Goal: Navigation & Orientation: Find specific page/section

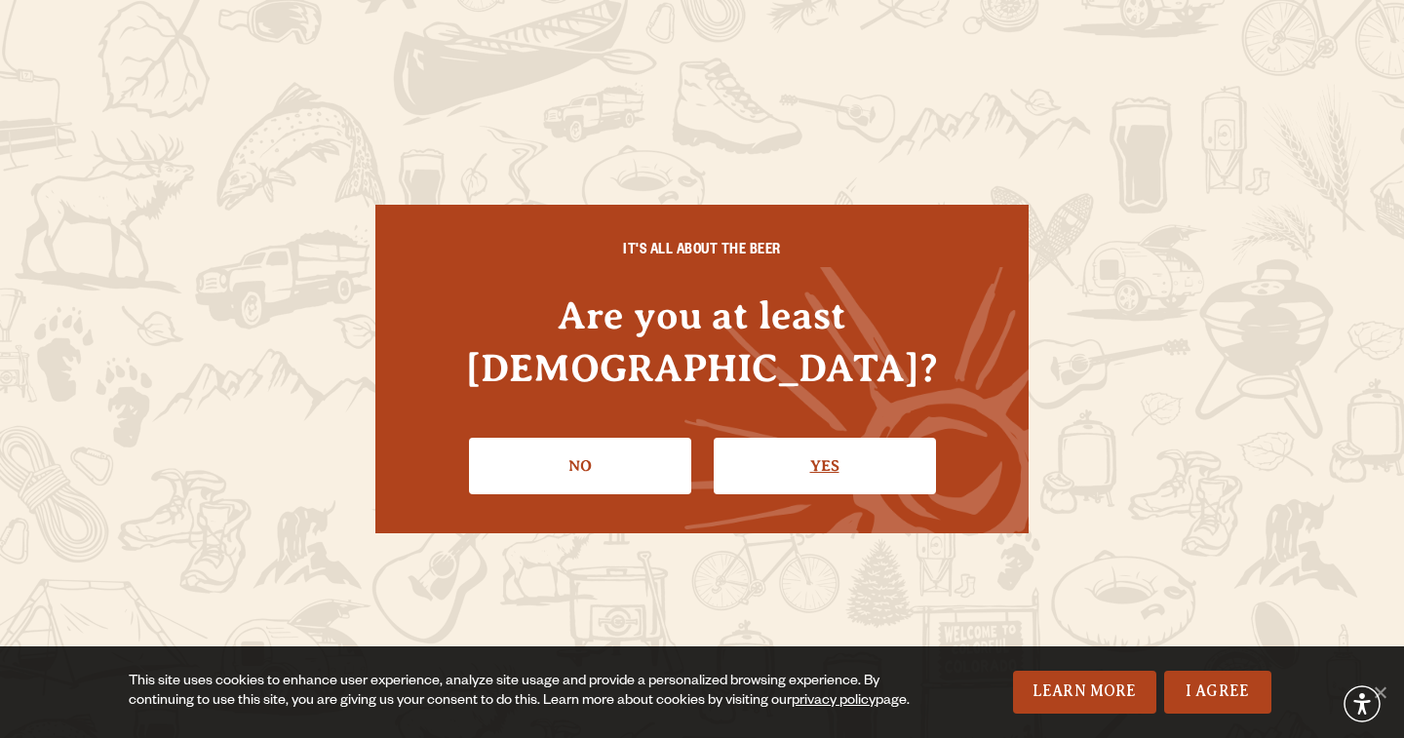
click at [801, 441] on link "Yes" at bounding box center [825, 466] width 222 height 57
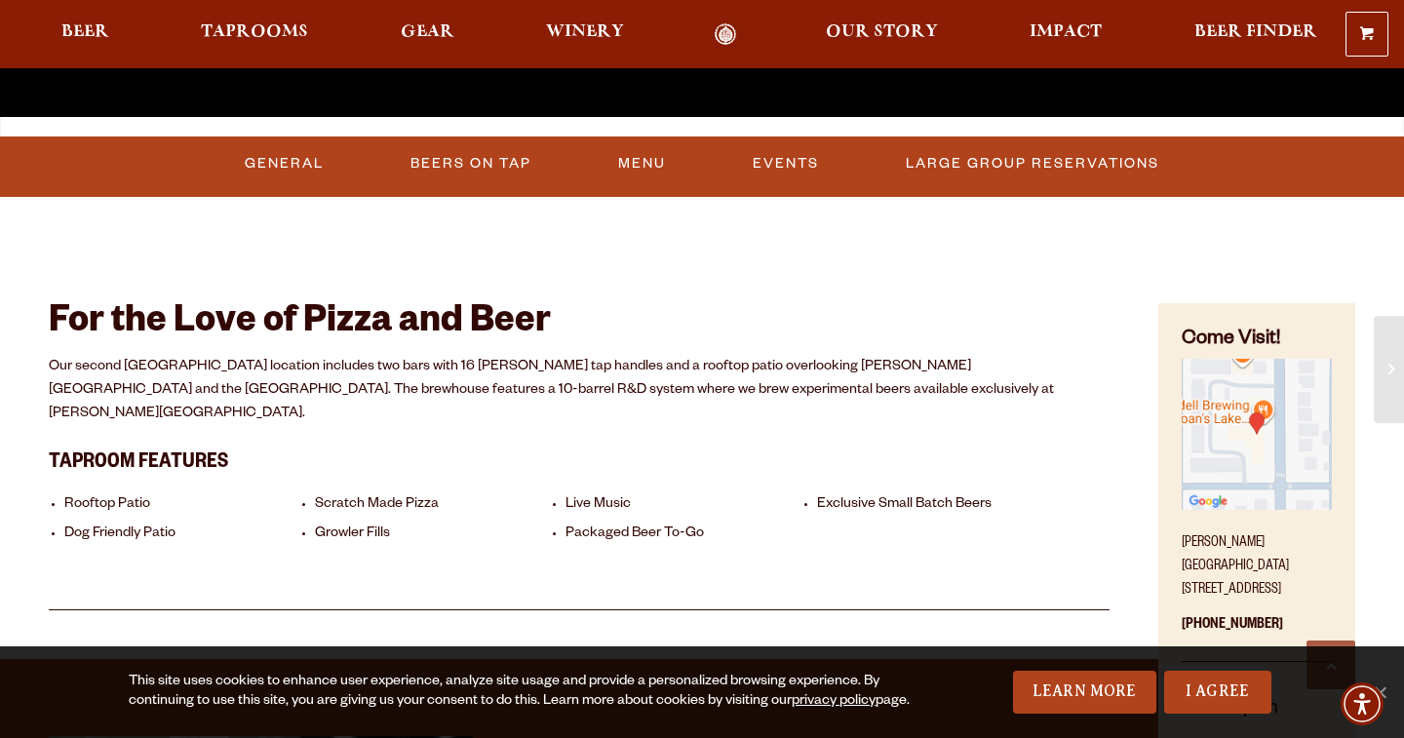
scroll to position [675, 0]
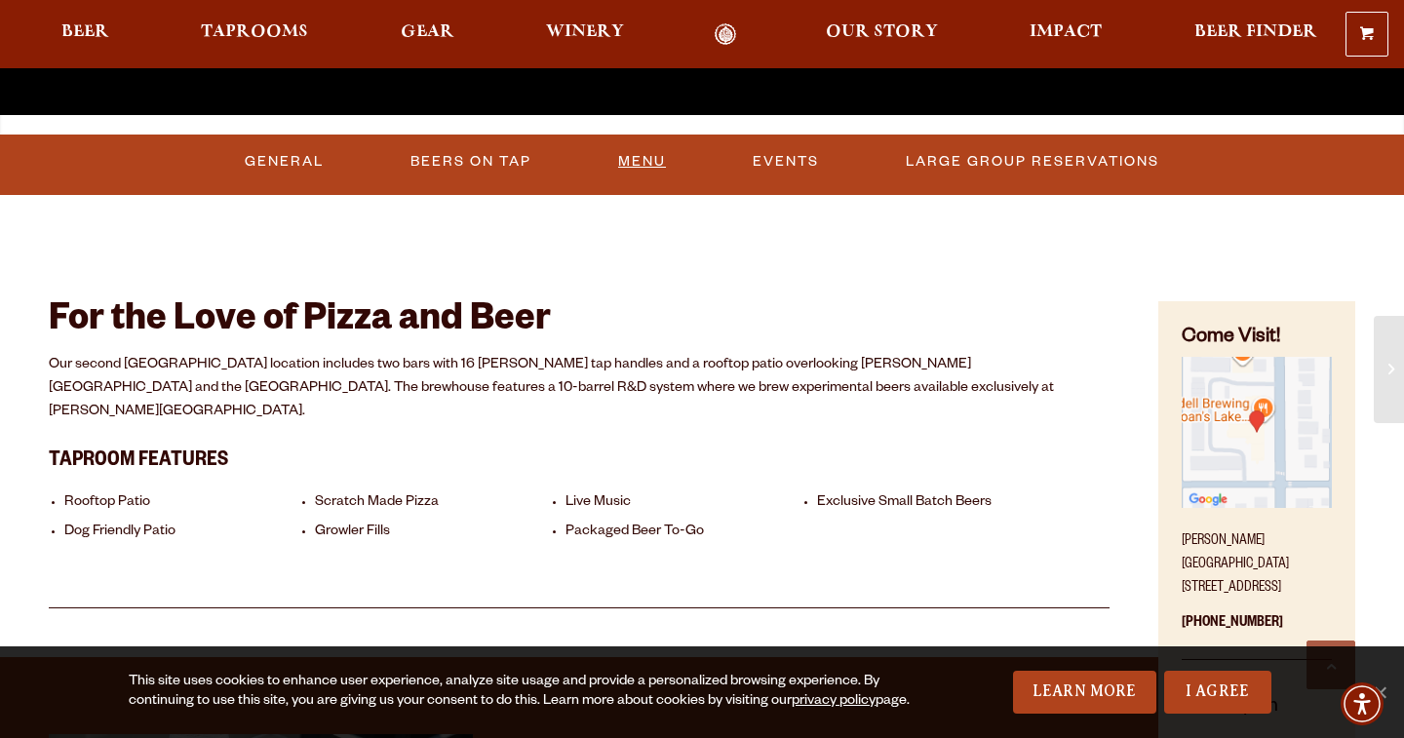
click at [640, 161] on link "Menu" at bounding box center [642, 161] width 63 height 45
click at [444, 161] on link "Beers On Tap" at bounding box center [460, 161] width 137 height 45
click at [466, 165] on link "Beers On Tap" at bounding box center [477, 161] width 172 height 45
click at [465, 165] on link "Beers On Tap" at bounding box center [477, 161] width 172 height 45
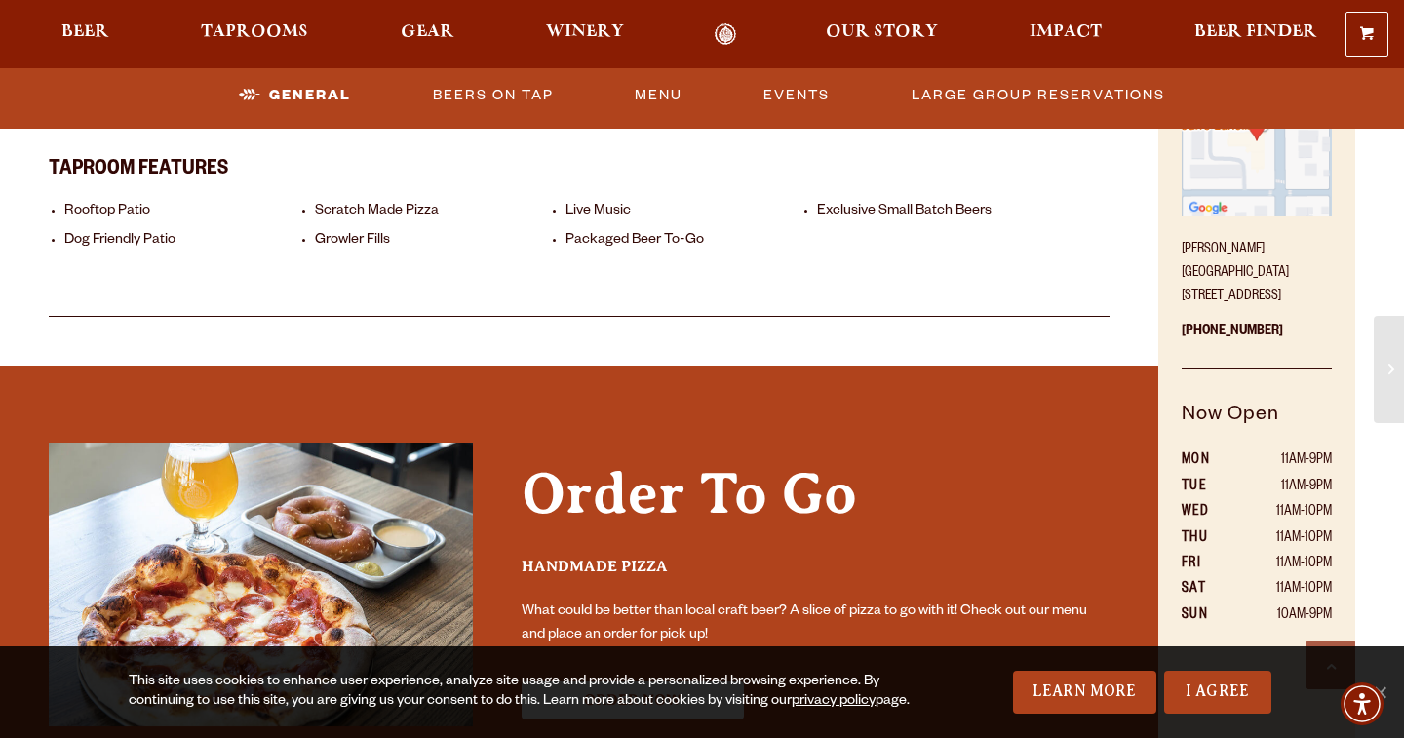
scroll to position [979, 0]
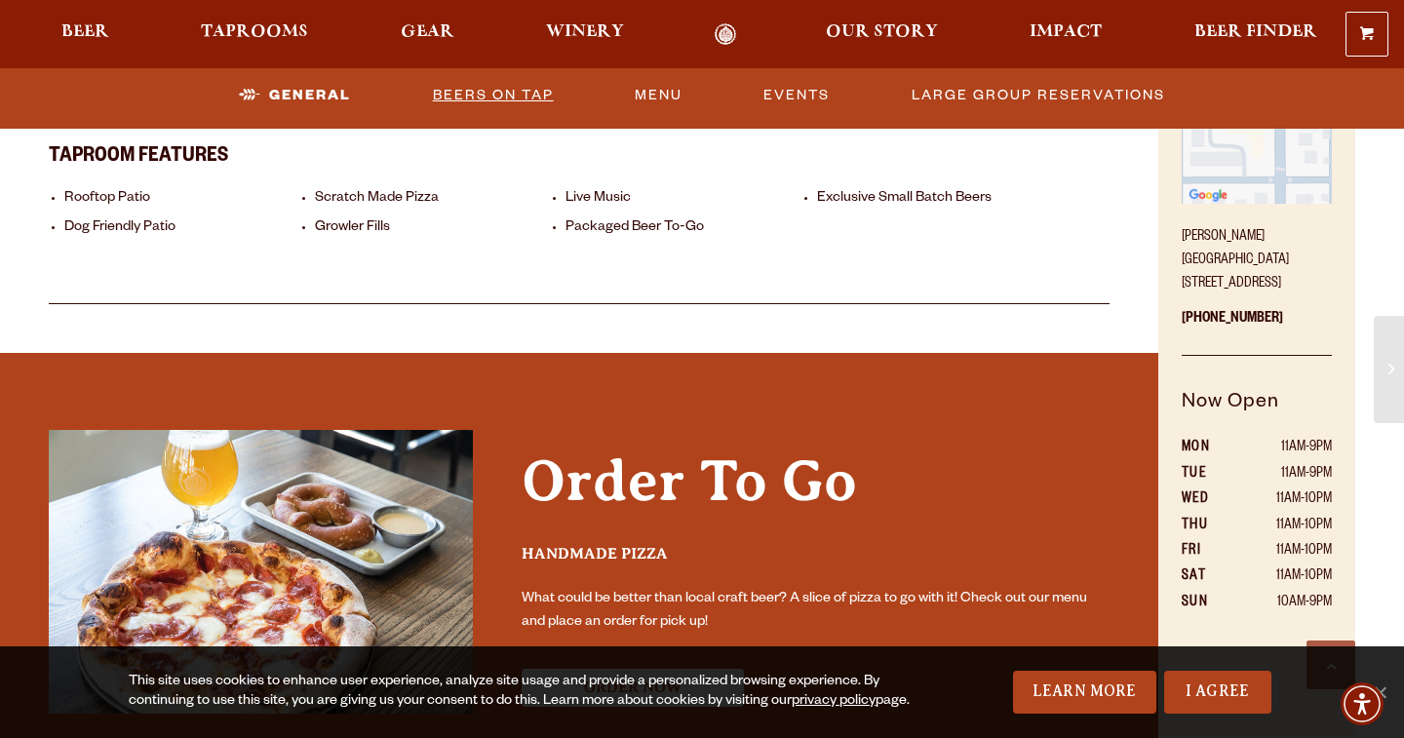
click at [473, 101] on link "Beers On Tap" at bounding box center [493, 95] width 137 height 45
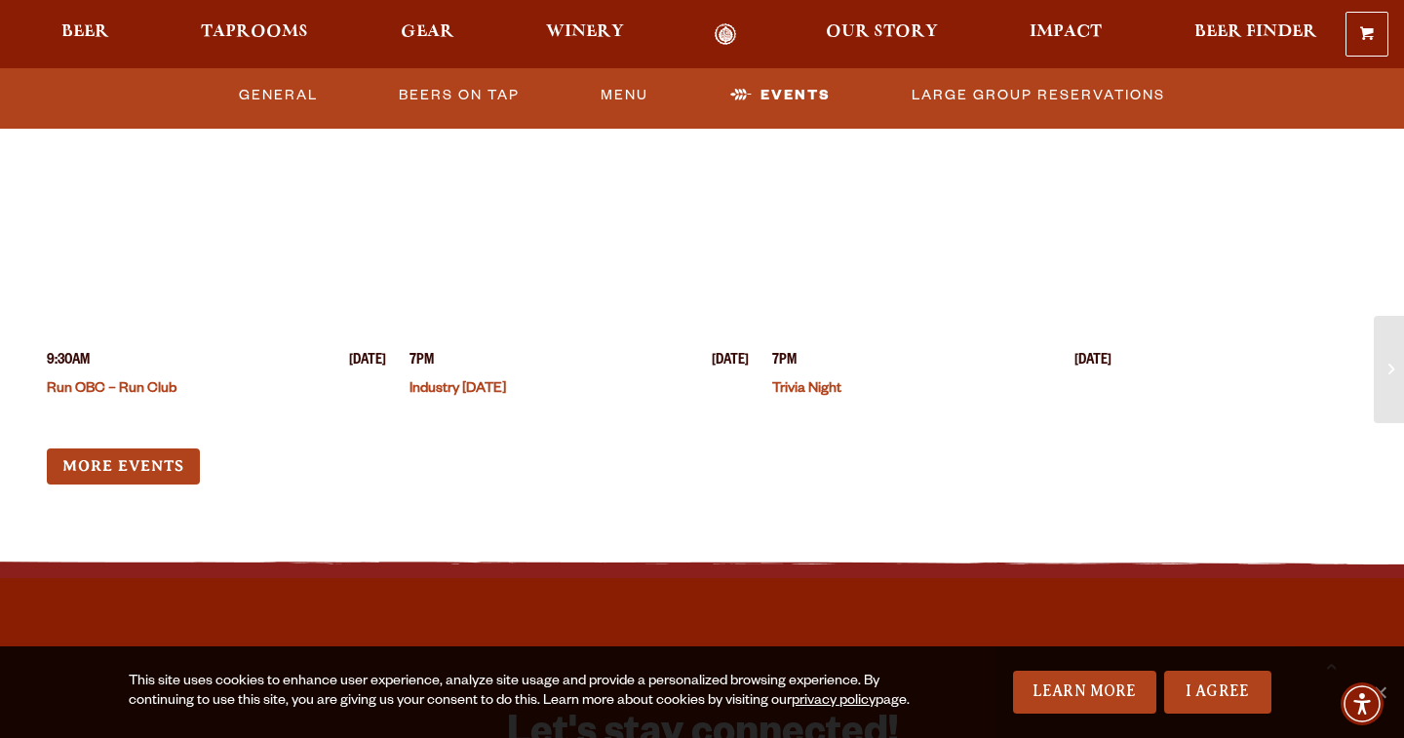
scroll to position [2182, 0]
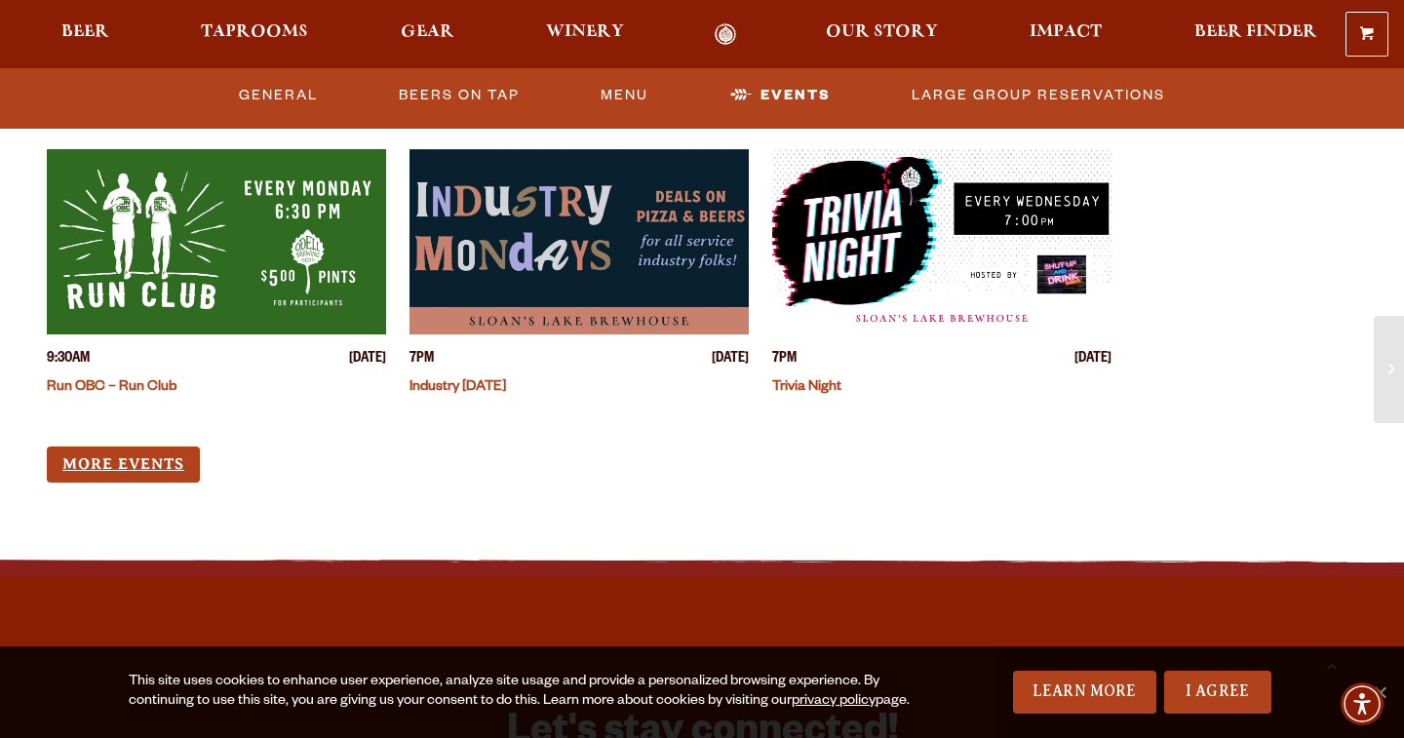
click at [109, 447] on link "More Events" at bounding box center [123, 465] width 153 height 36
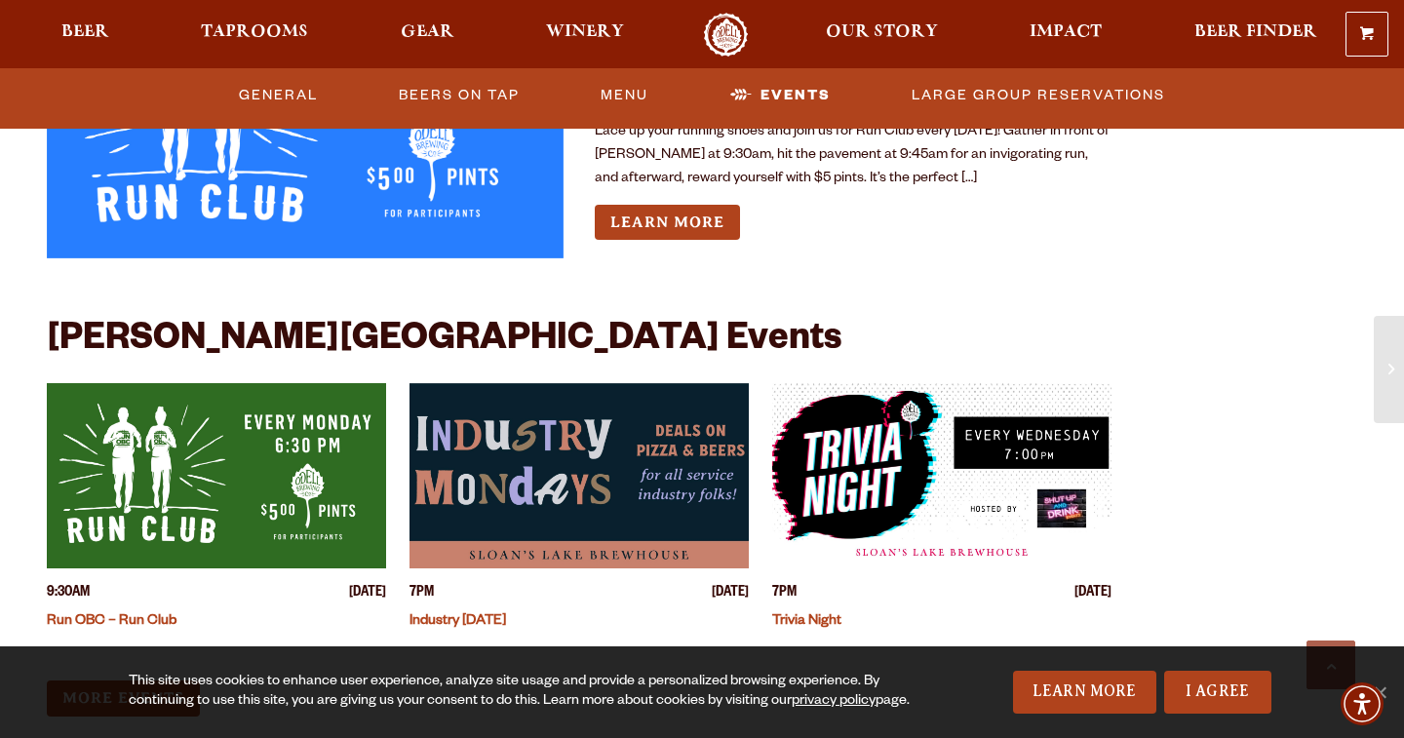
scroll to position [1849, 0]
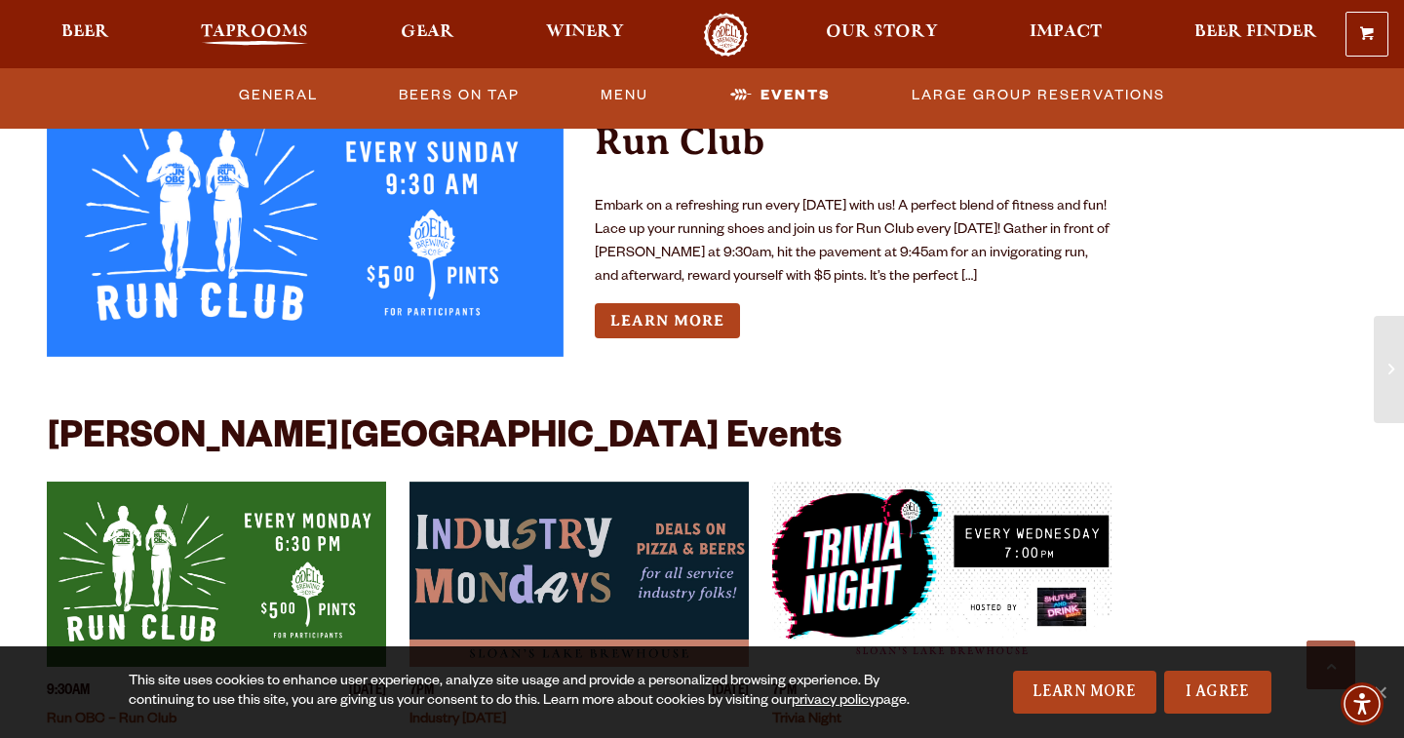
click at [252, 20] on link "Taprooms" at bounding box center [254, 35] width 133 height 44
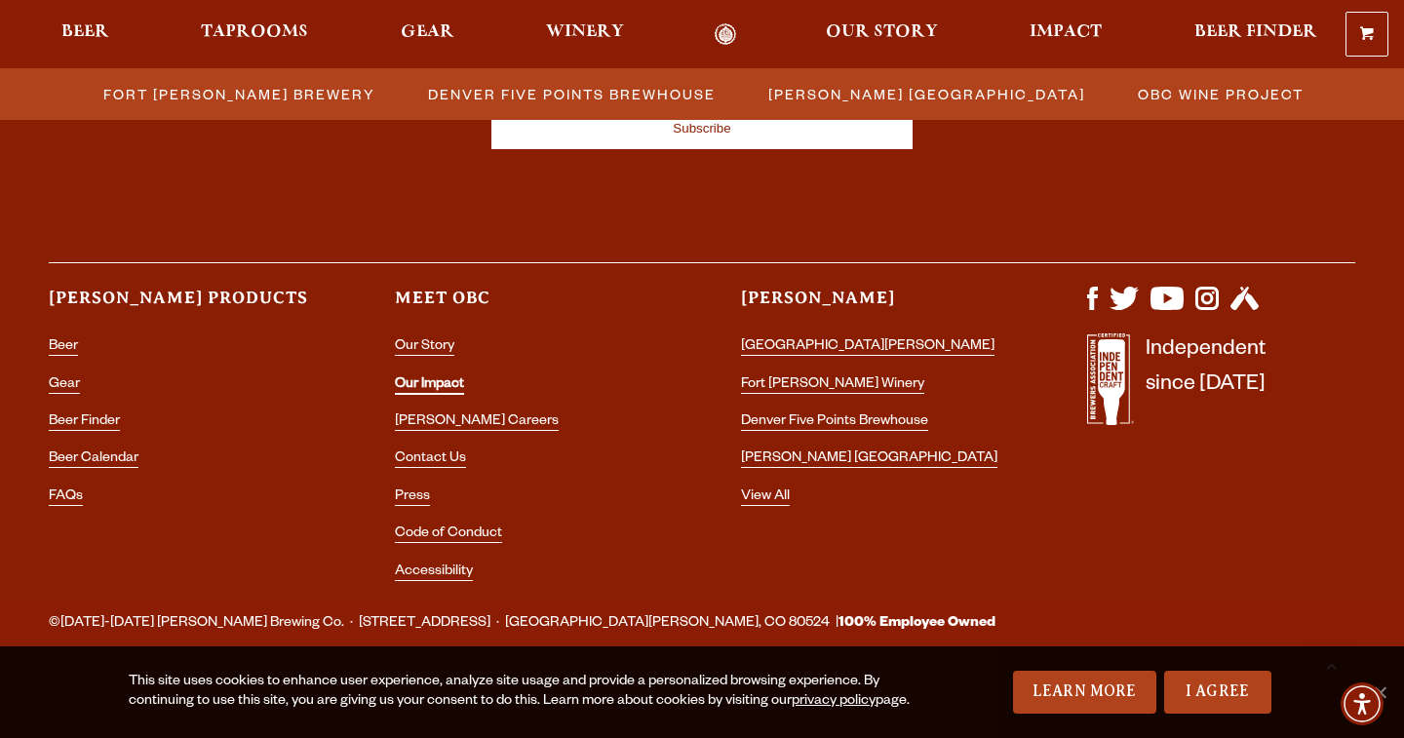
scroll to position [2279, 0]
click at [808, 419] on link "Denver Five Points Brewhouse" at bounding box center [834, 424] width 187 height 18
